Goal: Information Seeking & Learning: Find contact information

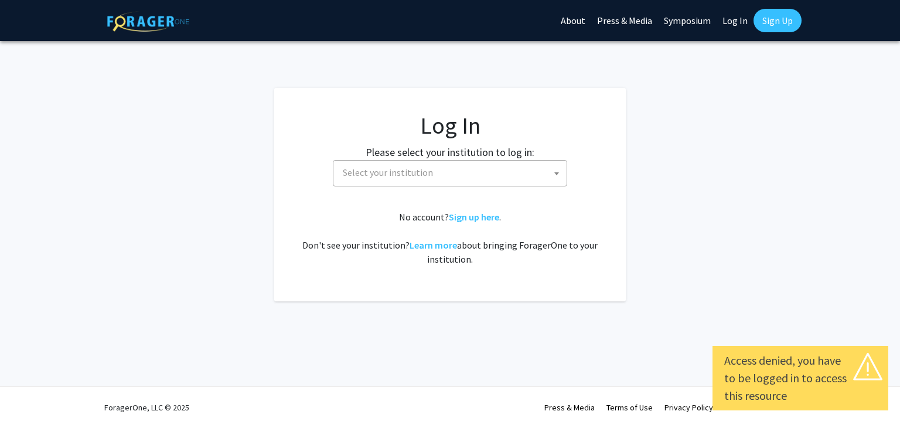
select select
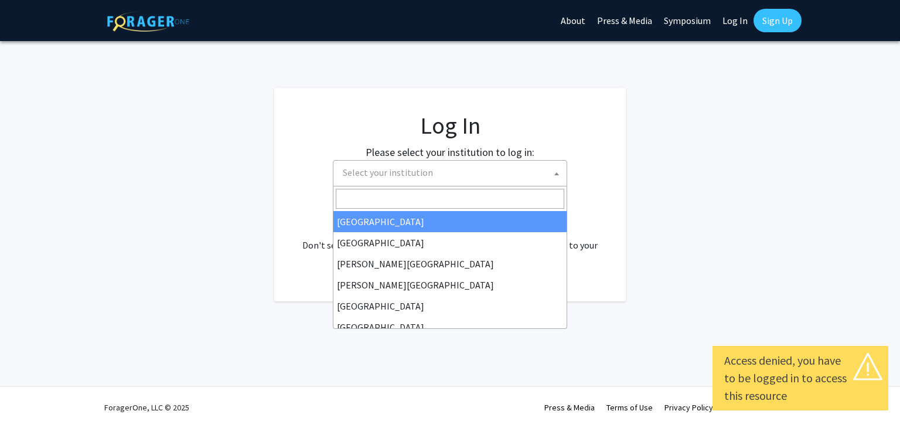
click at [380, 176] on span "Select your institution" at bounding box center [388, 172] width 90 height 12
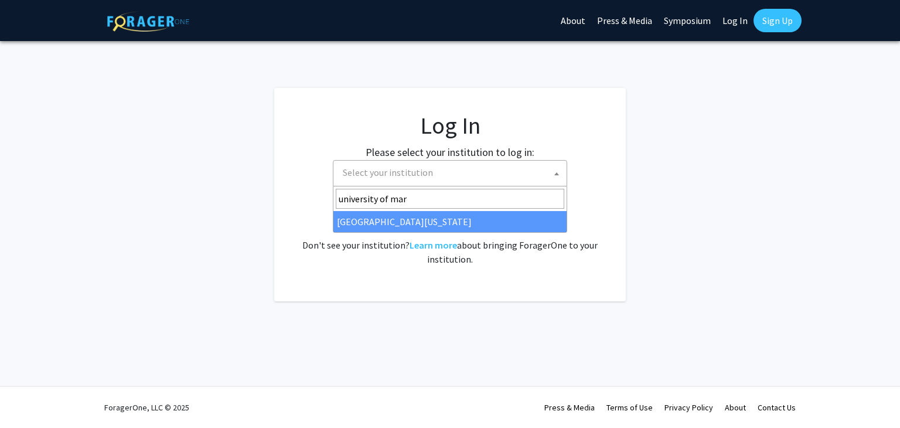
type input "university of mar"
select select "31"
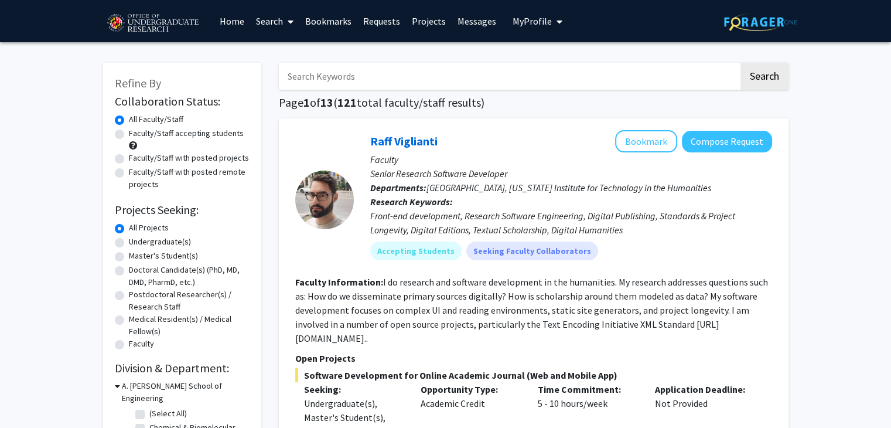
click at [165, 244] on label "Undergraduate(s)" at bounding box center [160, 241] width 62 height 12
click at [136, 243] on input "Undergraduate(s)" at bounding box center [133, 239] width 8 height 8
radio input "true"
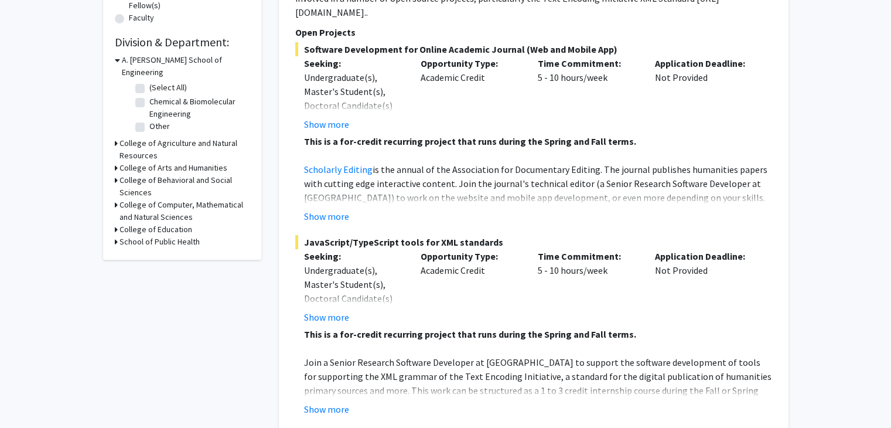
scroll to position [326, 0]
click at [156, 174] on h3 "College of Behavioral and Social Sciences" at bounding box center [184, 186] width 130 height 25
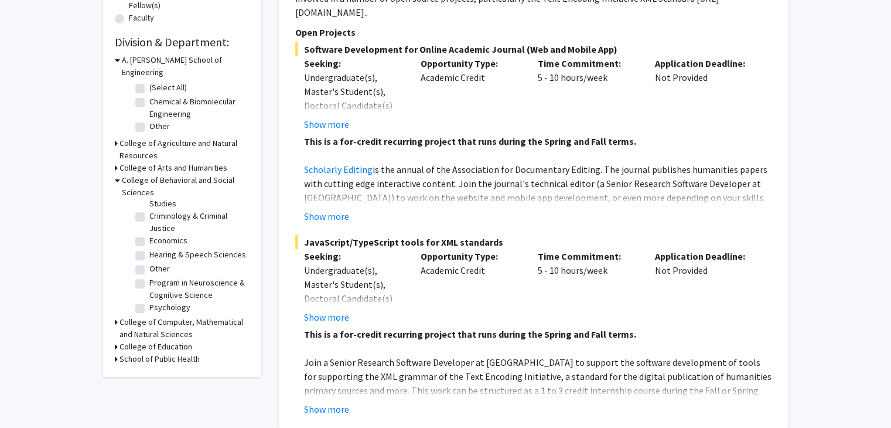
scroll to position [43, 0]
click at [149, 299] on label "Psychology" at bounding box center [169, 305] width 41 height 12
click at [149, 299] on input "Psychology" at bounding box center [153, 303] width 8 height 8
checkbox input "true"
